Goal: Task Accomplishment & Management: Manage account settings

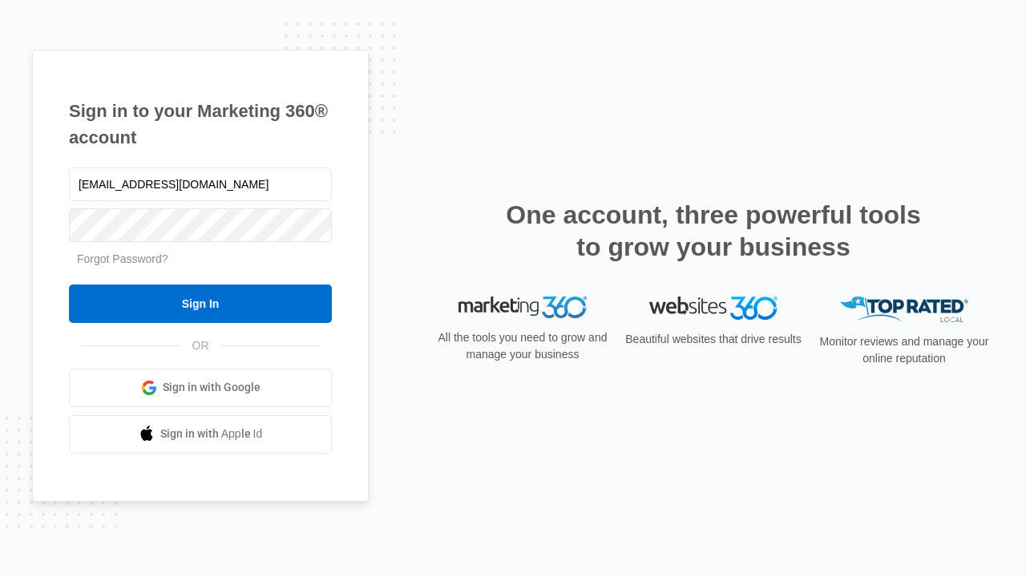
type input "[EMAIL_ADDRESS][DOMAIN_NAME]"
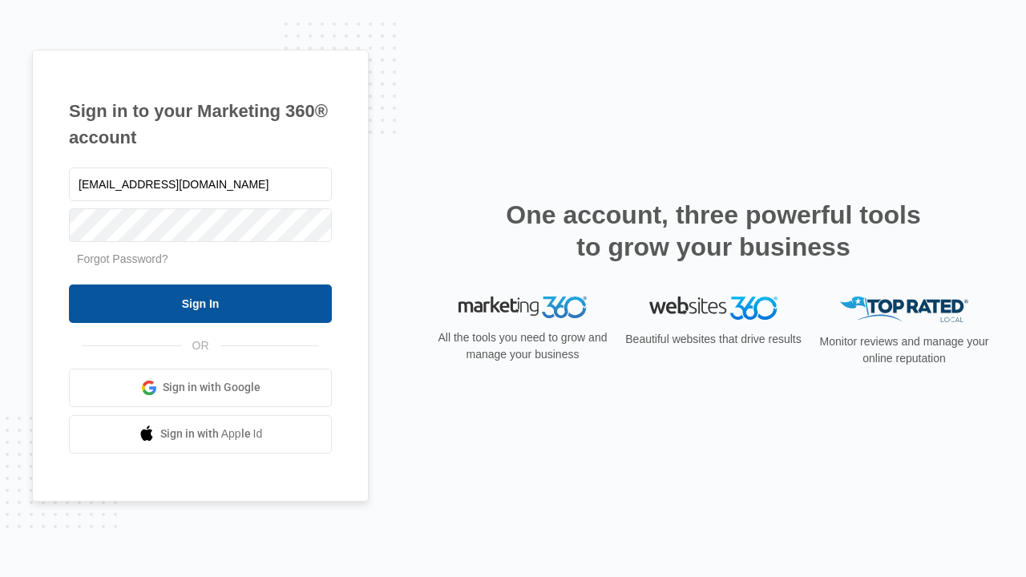
click at [200, 303] on input "Sign In" at bounding box center [200, 304] width 263 height 38
